Goal: Task Accomplishment & Management: Manage account settings

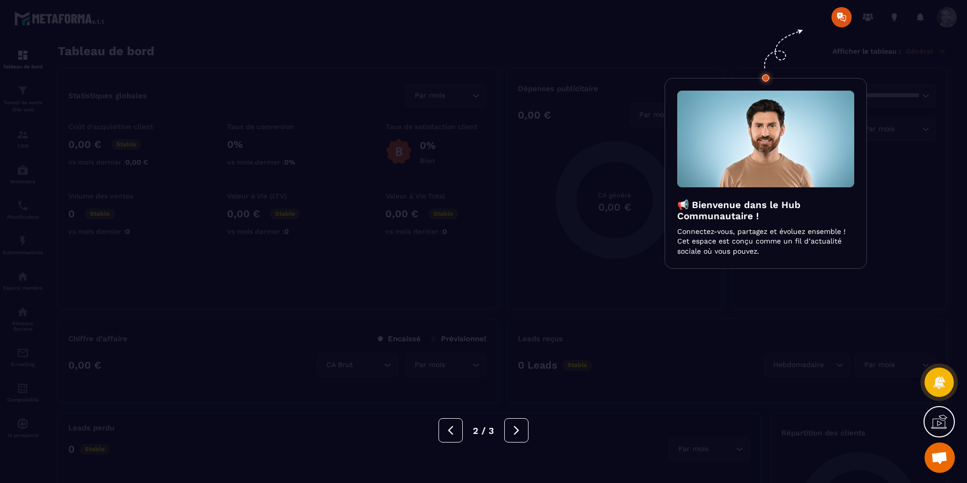
click at [517, 433] on icon at bounding box center [516, 430] width 11 height 11
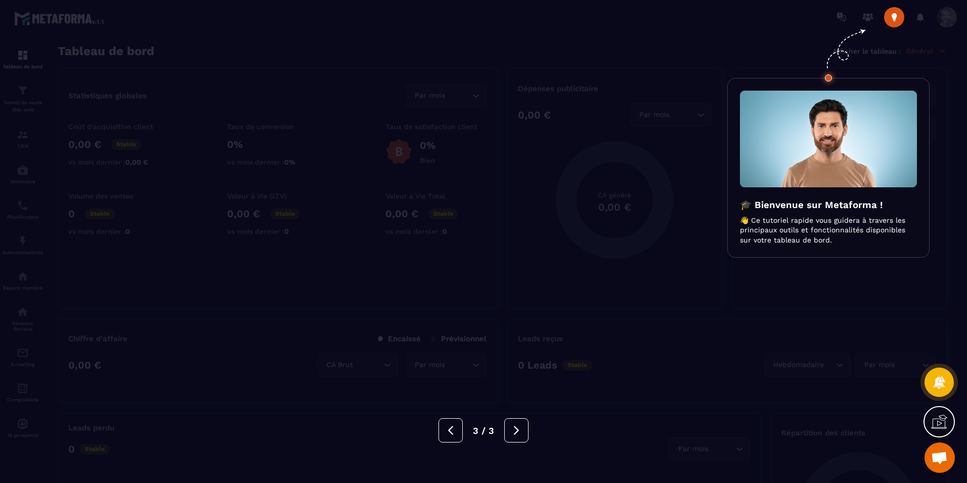
click at [517, 433] on icon at bounding box center [516, 430] width 11 height 11
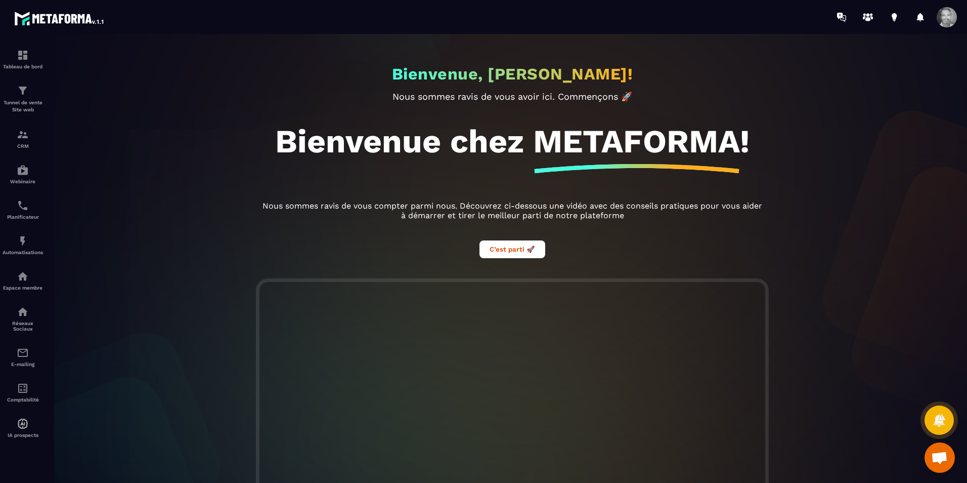
click at [943, 17] on span at bounding box center [947, 17] width 20 height 20
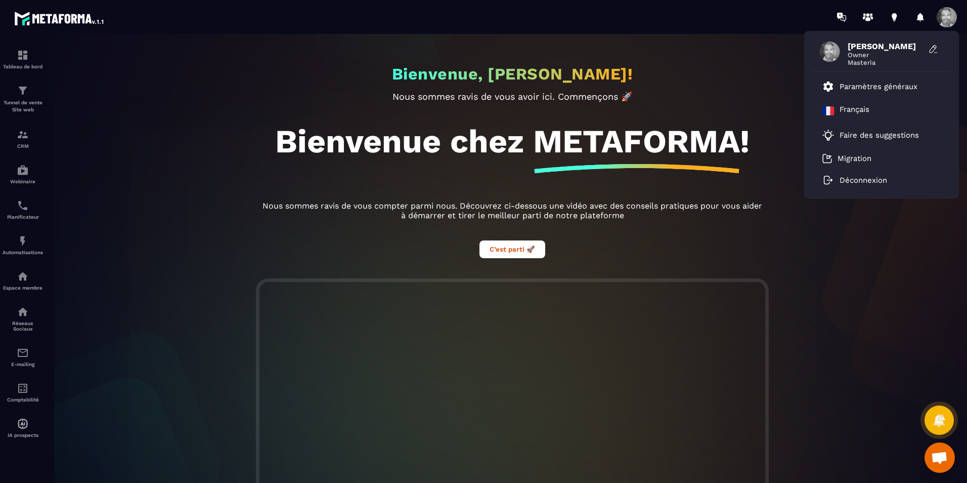
click at [844, 55] on div "[PERSON_NAME] Owner Masteria" at bounding box center [882, 53] width 139 height 35
click at [855, 89] on p "Paramètres généraux" at bounding box center [879, 86] width 78 height 9
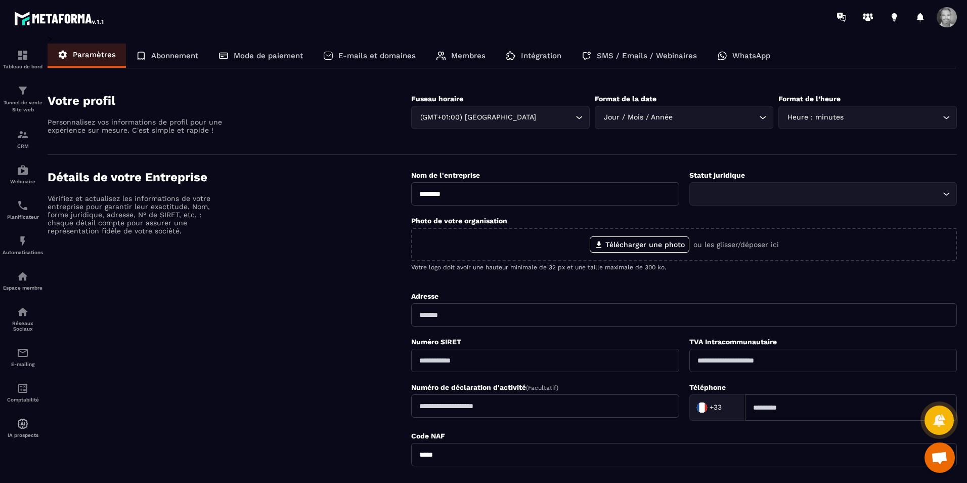
click at [182, 57] on p "Abonnement" at bounding box center [174, 55] width 47 height 9
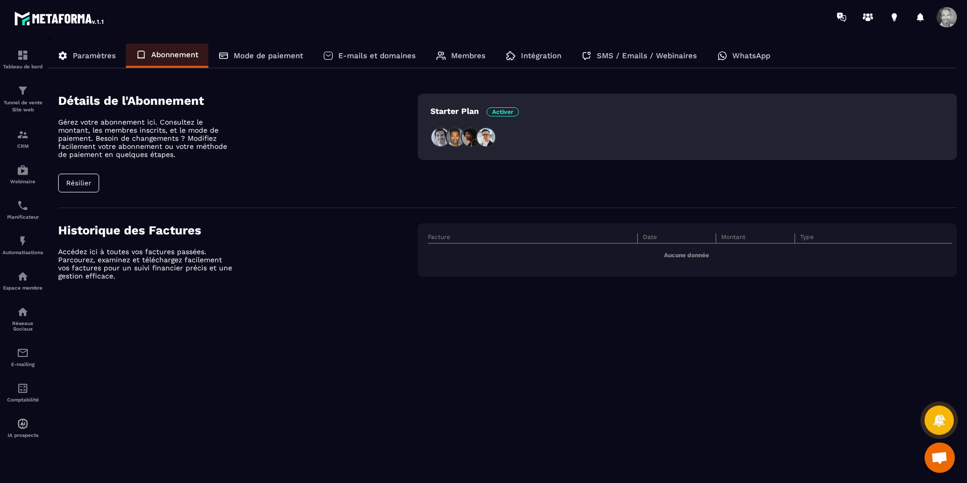
click at [80, 180] on button "Résilier" at bounding box center [78, 183] width 41 height 19
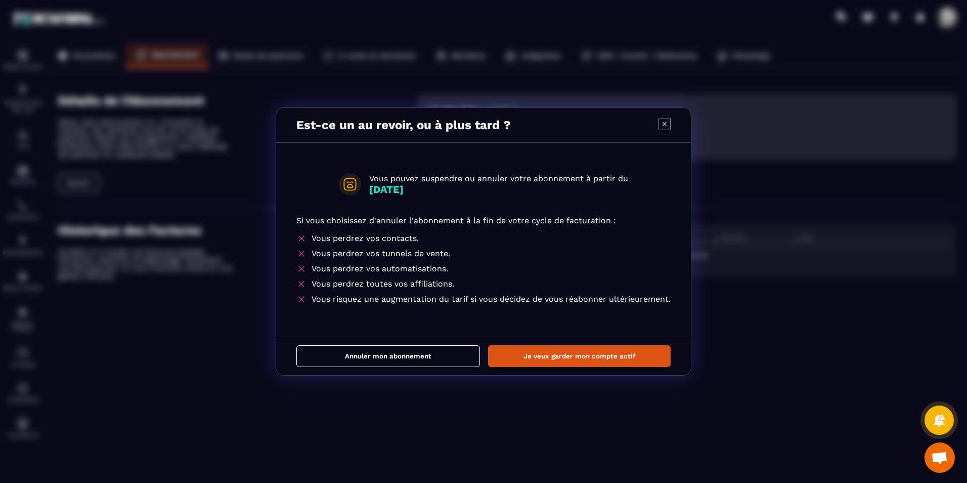
click at [366, 355] on button "Annuler mon abonnement" at bounding box center [389, 356] width 184 height 22
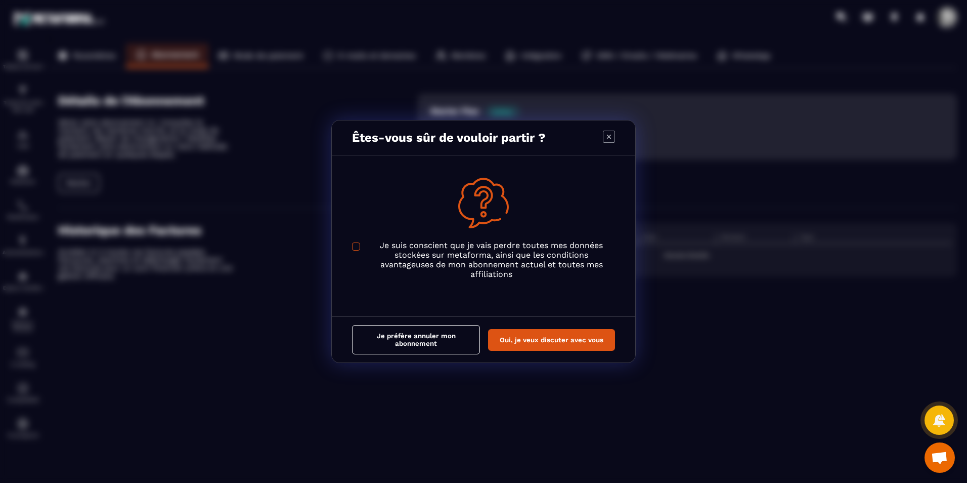
click at [357, 247] on span "Modal window" at bounding box center [356, 246] width 8 height 8
click at [407, 340] on button "Je préfère annuler mon abonnement" at bounding box center [416, 339] width 128 height 29
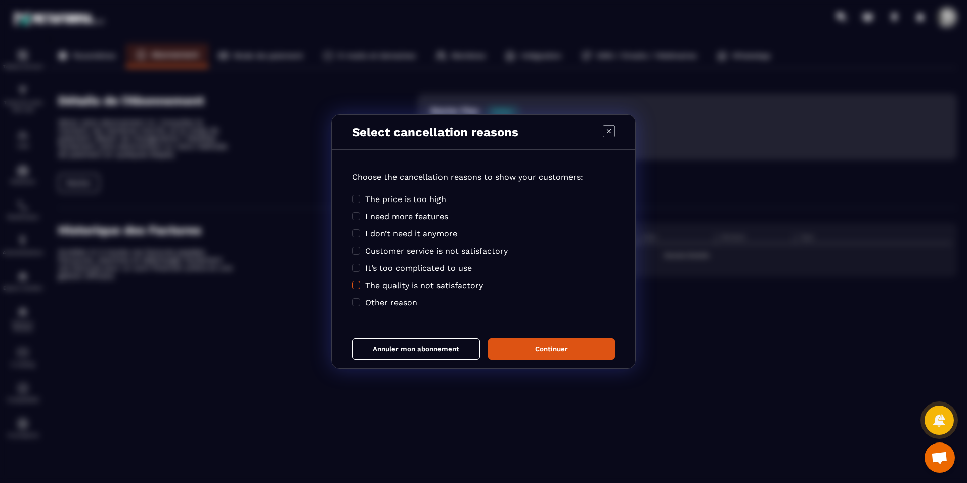
click at [357, 284] on span "Modal window" at bounding box center [356, 285] width 8 height 8
click at [538, 349] on button "Continuer" at bounding box center [551, 349] width 127 height 22
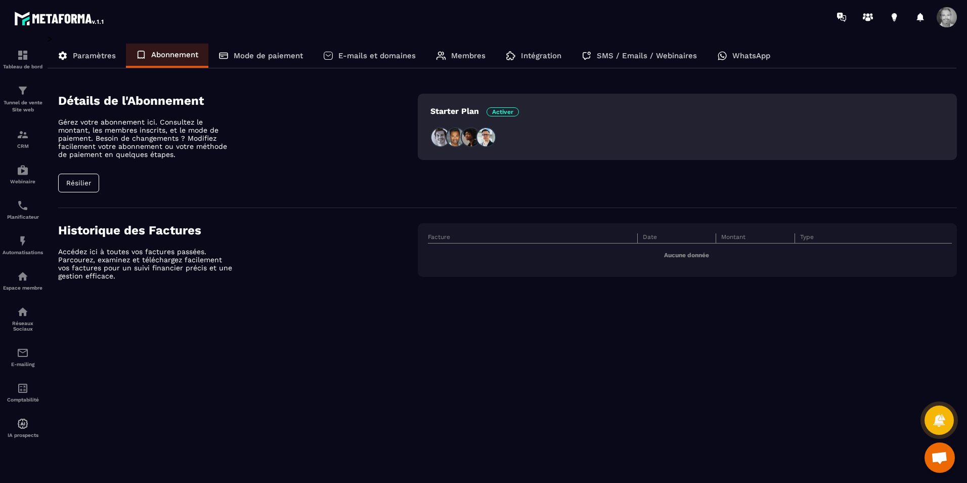
click at [276, 62] on div "Mode de paiement" at bounding box center [260, 56] width 105 height 24
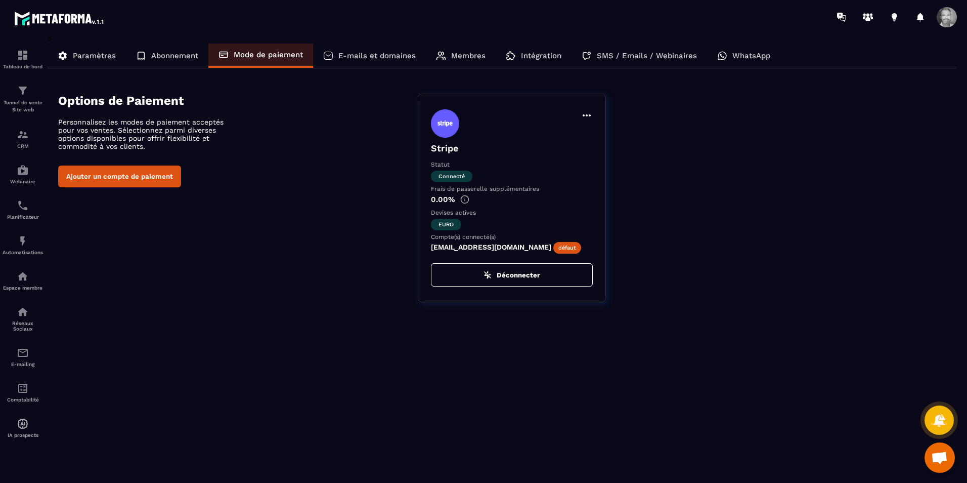
click at [177, 55] on p "Abonnement" at bounding box center [174, 55] width 47 height 9
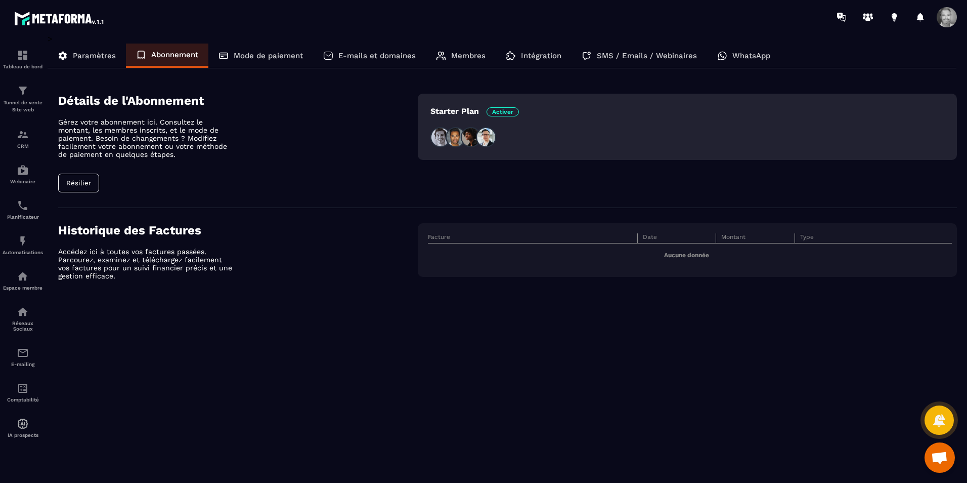
click at [81, 177] on button "Résilier" at bounding box center [78, 183] width 41 height 19
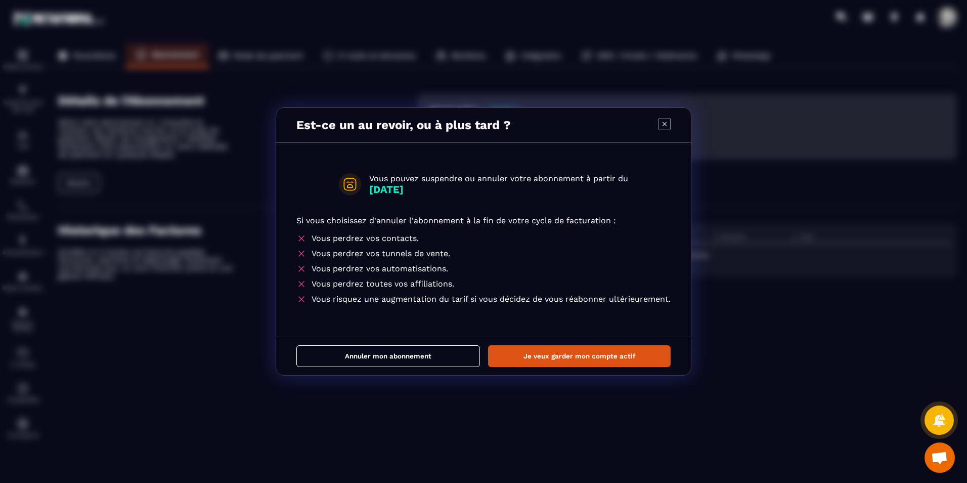
click at [663, 124] on icon "Modal window" at bounding box center [665, 124] width 12 height 12
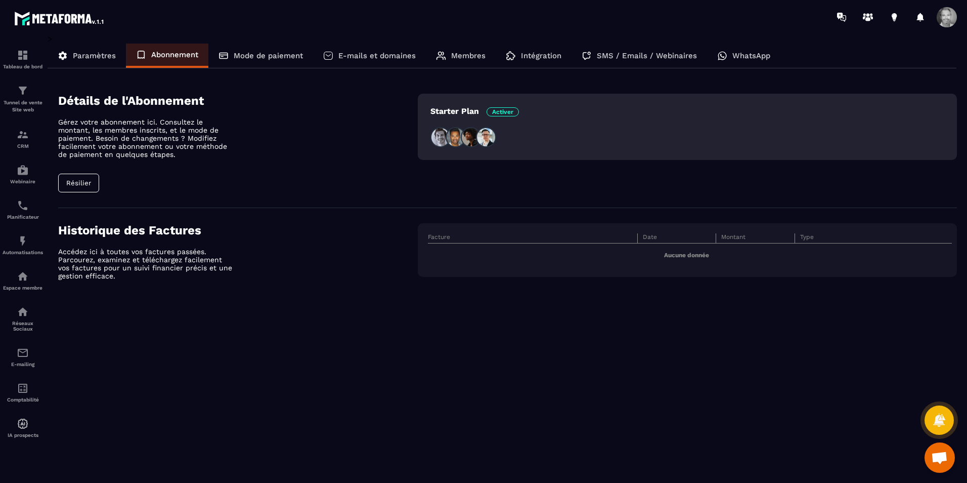
click at [621, 56] on p "SMS / Emails / Webinaires" at bounding box center [647, 55] width 100 height 9
